Goal: Task Accomplishment & Management: Use online tool/utility

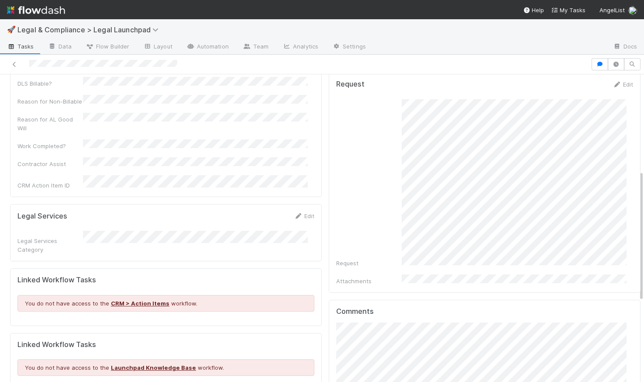
scroll to position [276, 0]
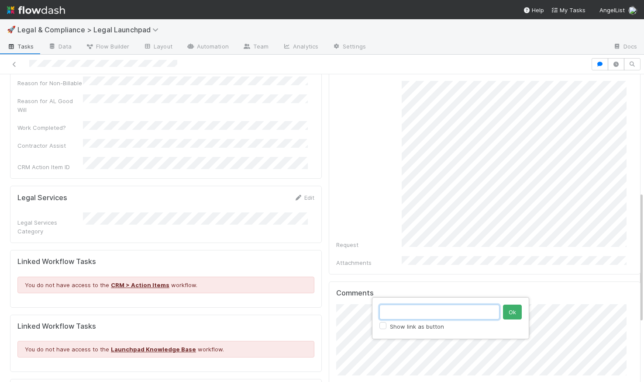
paste input "https://app.getguru.com/card/iyBkre4T/Can-a-vehicle-on-the-AngelList-platform-d…"
type input "https://app.getguru.com/card/iyBkre4T/Can-a-vehicle-on-the-AngelList-platform-d…"
click at [508, 311] on button "Ok" at bounding box center [512, 311] width 19 height 15
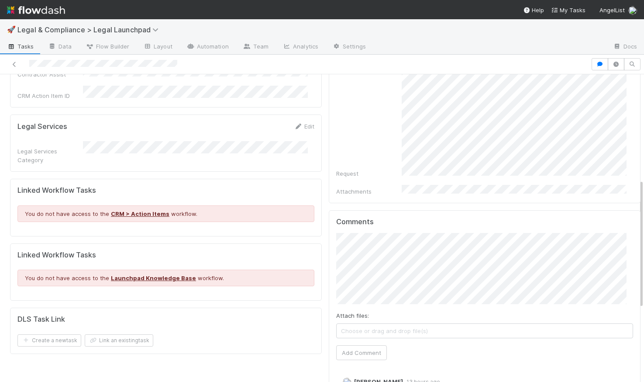
scroll to position [367, 0]
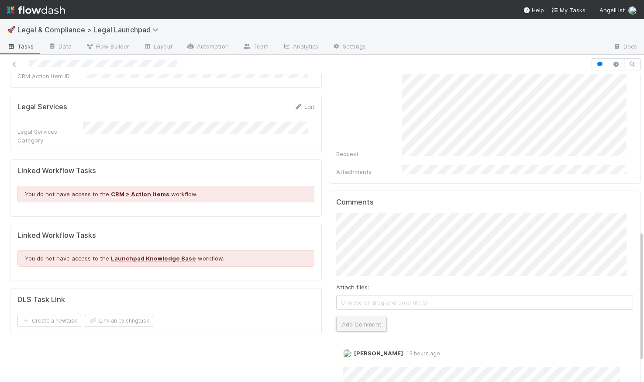
click at [358, 317] on button "Add Comment" at bounding box center [361, 324] width 51 height 15
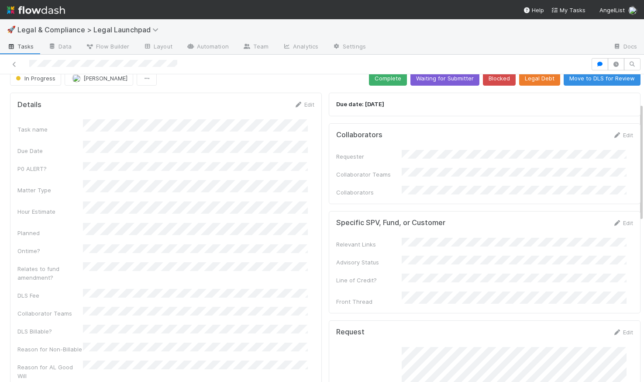
scroll to position [0, 0]
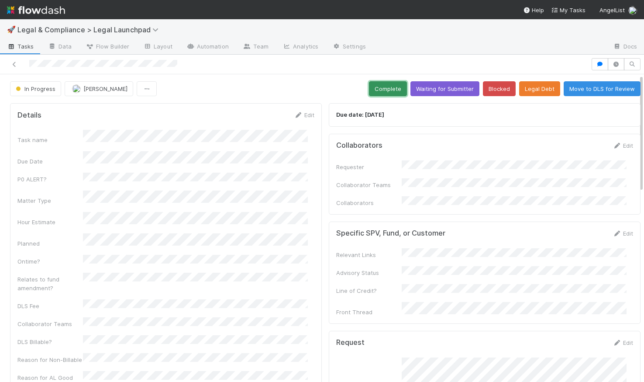
click at [377, 84] on button "Complete" at bounding box center [388, 88] width 38 height 15
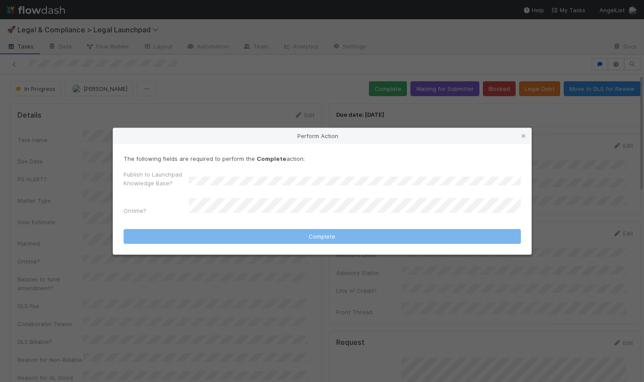
click at [393, 154] on div "The following fields are required to perform the Complete action: Publish to La…" at bounding box center [322, 199] width 418 height 110
click at [525, 136] on icon at bounding box center [523, 136] width 9 height 6
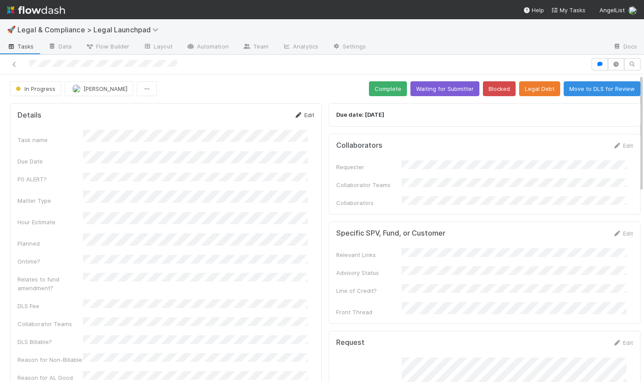
click at [304, 114] on link "Edit" at bounding box center [304, 114] width 21 height 7
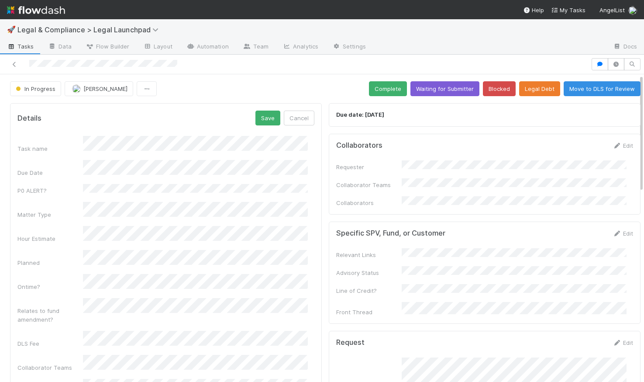
click at [66, 226] on div "Hour Estimate" at bounding box center [165, 234] width 297 height 17
click at [262, 113] on button "Save" at bounding box center [267, 117] width 25 height 15
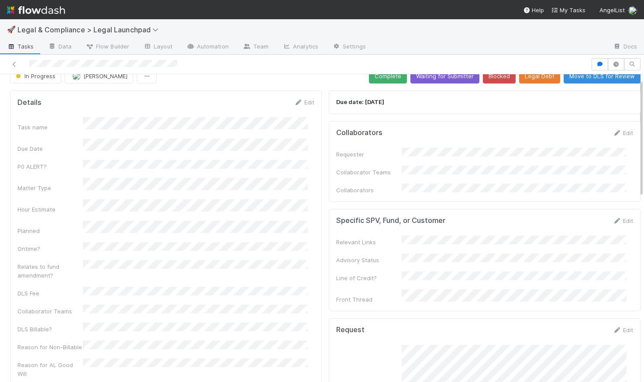
scroll to position [12, 0]
click at [302, 103] on link "Edit" at bounding box center [304, 102] width 21 height 7
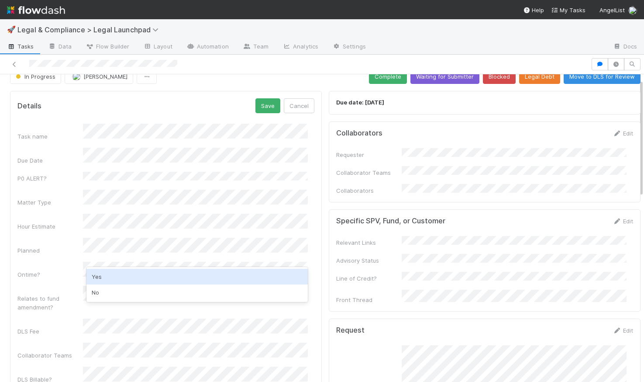
click at [124, 272] on div "Yes" at bounding box center [196, 277] width 221 height 16
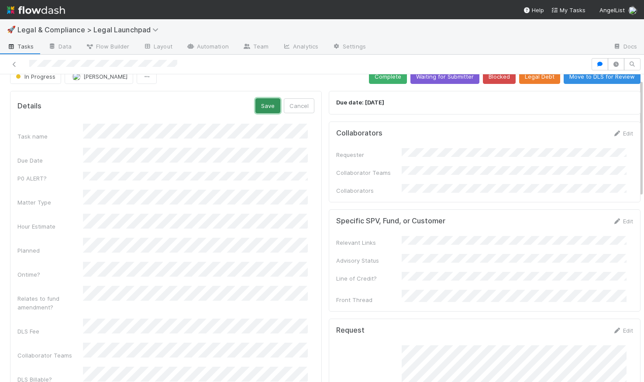
click at [262, 100] on button "Save" at bounding box center [267, 105] width 25 height 15
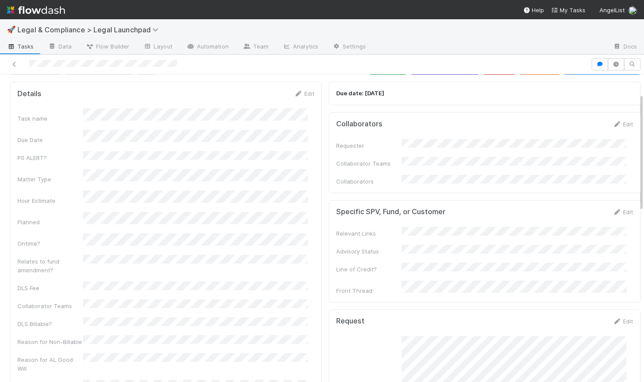
scroll to position [0, 0]
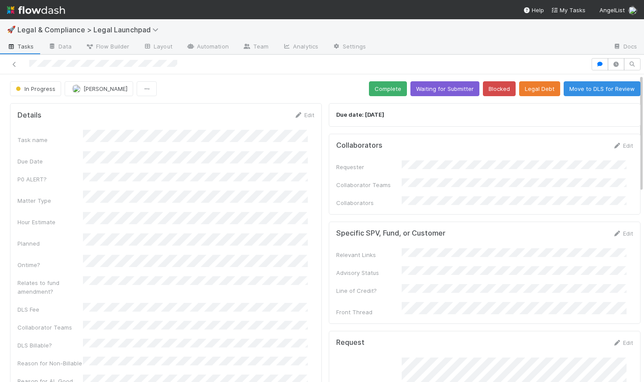
click at [347, 82] on div "In Progress Robin Sosnow Complete Waiting for Submitter Blocked Legal Debt Move…" at bounding box center [325, 88] width 631 height 15
click at [372, 92] on button "Complete" at bounding box center [388, 88] width 38 height 15
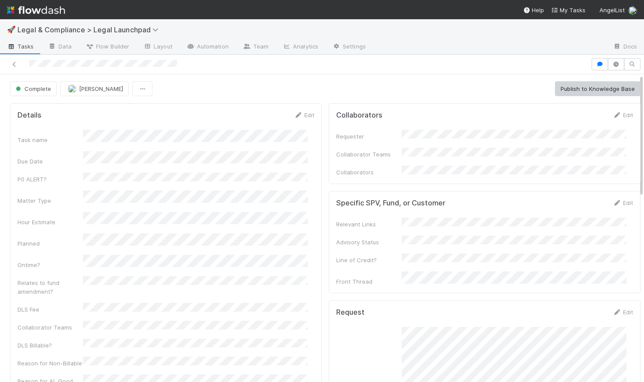
click at [259, 72] on div at bounding box center [322, 65] width 644 height 20
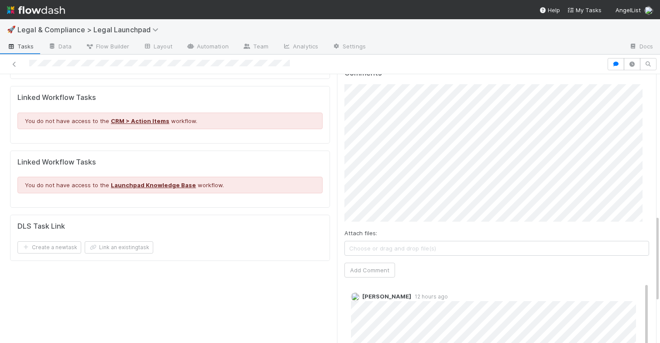
scroll to position [483, 0]
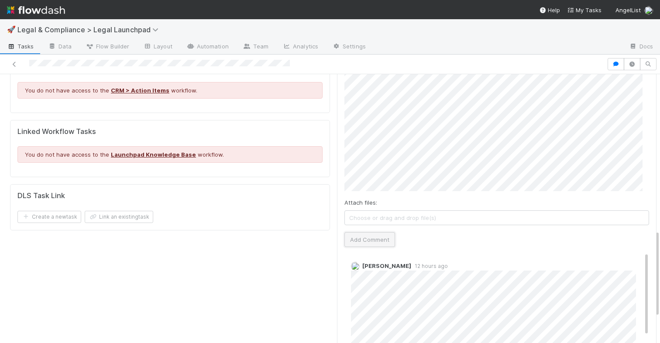
click at [370, 232] on button "Add Comment" at bounding box center [370, 239] width 51 height 15
click at [250, 231] on div "Details Edit Task name Due Date P0 ALERT? Matter Type Hour Estimate Planned Ont…" at bounding box center [170, 30] width 327 height 827
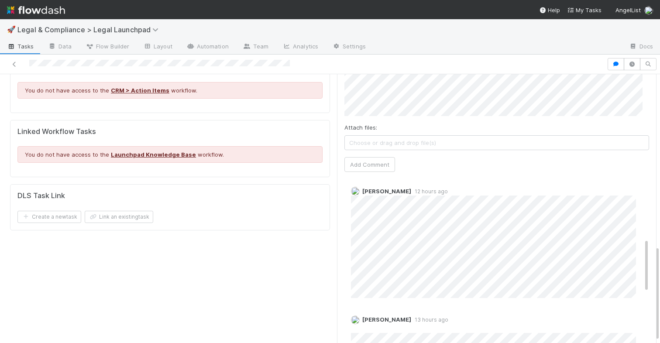
scroll to position [201, 0]
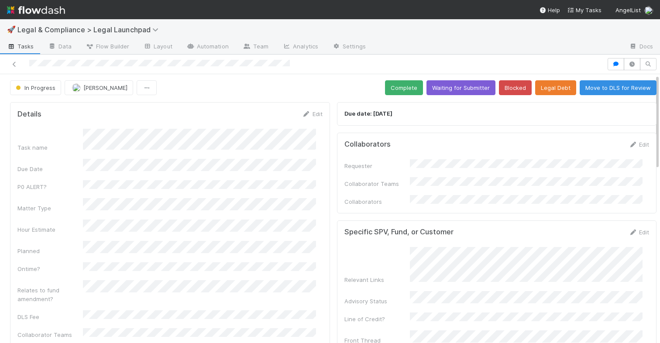
scroll to position [0, 0]
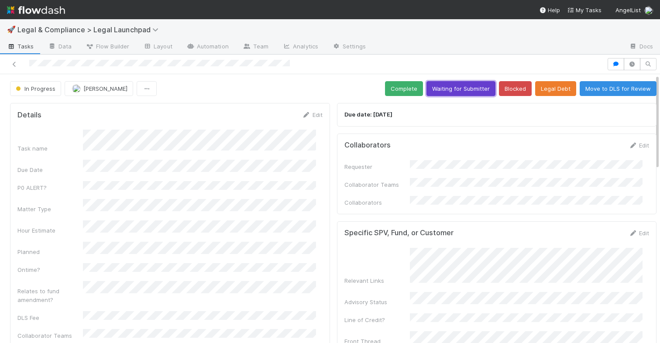
click at [456, 85] on button "Waiting for Submitter" at bounding box center [461, 88] width 69 height 15
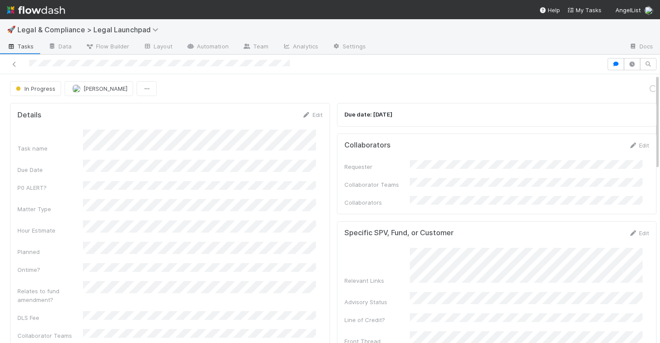
click at [200, 92] on div "In Progress Robin Sosnow Loading..." at bounding box center [333, 88] width 647 height 15
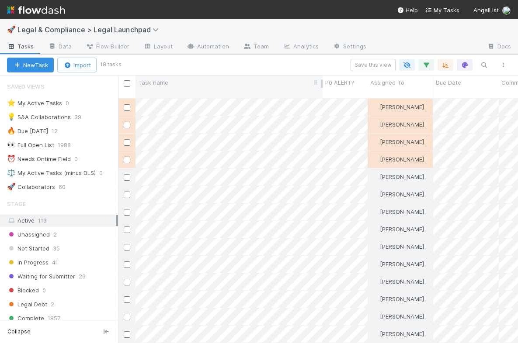
scroll to position [245, 393]
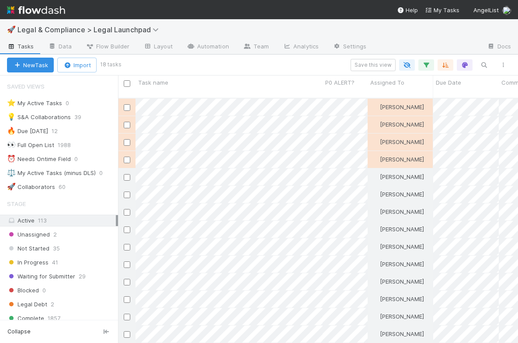
click at [238, 66] on div "Save this view" at bounding box center [316, 65] width 393 height 12
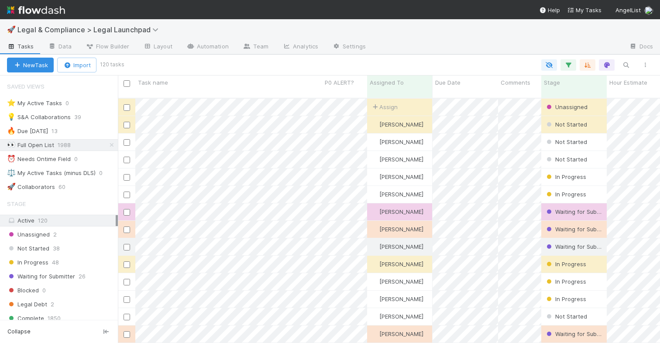
scroll to position [245, 536]
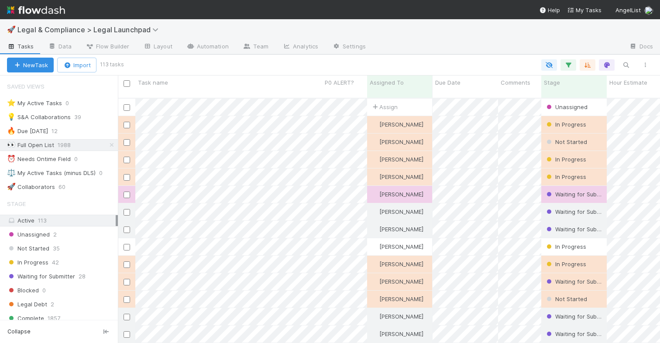
scroll to position [7, 7]
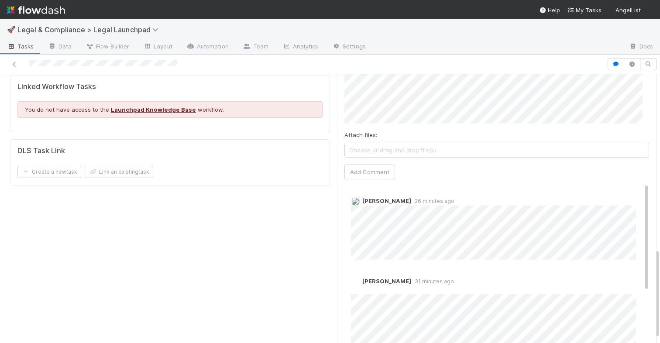
click at [337, 197] on div "Comments Attach files: Choose or drag and drop file(s) Add Comment [PERSON_NAME…" at bounding box center [497, 201] width 320 height 327
